Goal: Find specific page/section: Find specific page/section

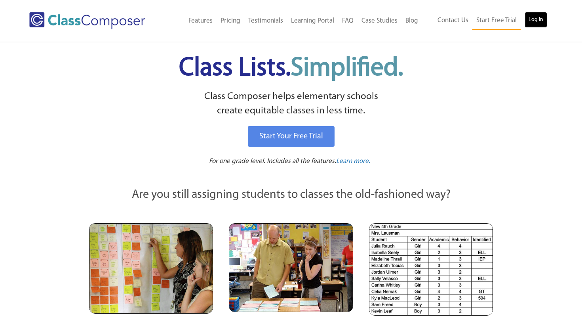
click at [536, 17] on link "Log In" at bounding box center [536, 20] width 23 height 16
click at [31, 7] on div "Menu Home Old Features Pricing Testimonials Learning Portal FAQ Case Studies Bl…" at bounding box center [291, 21] width 524 height 42
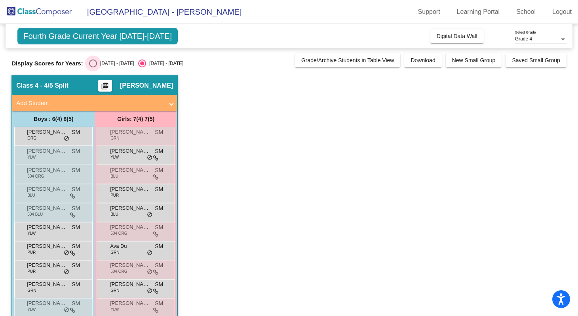
click at [91, 63] on div "Select an option" at bounding box center [93, 63] width 8 height 8
click at [93, 67] on input "2024 - 2025" at bounding box center [93, 67] width 0 height 0
radio input "true"
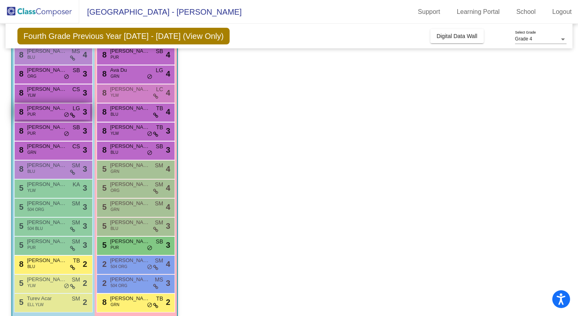
scroll to position [90, 0]
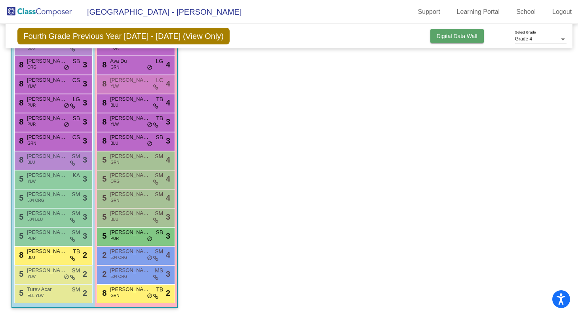
click at [439, 35] on span "Digital Data Wall" at bounding box center [457, 36] width 41 height 6
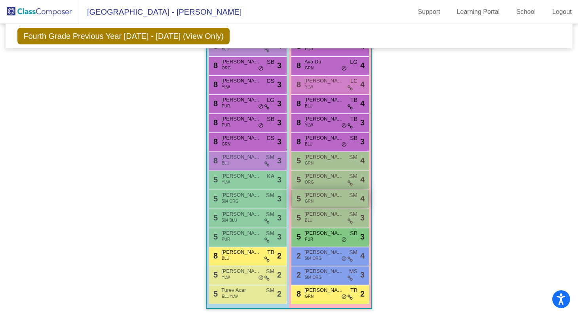
scroll to position [530, 0]
